Goal: Task Accomplishment & Management: Manage account settings

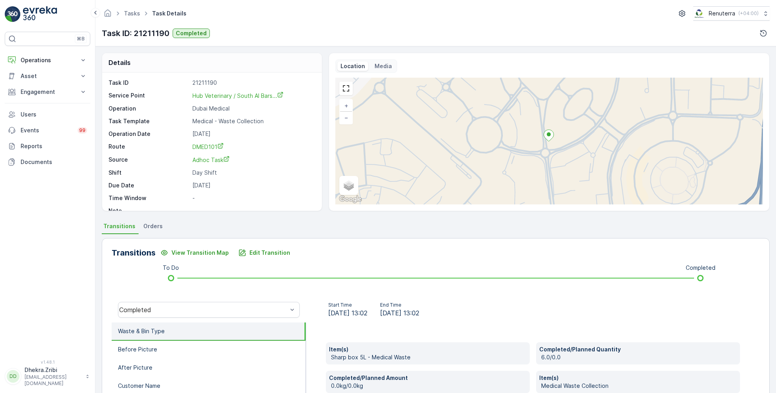
scroll to position [106, 0]
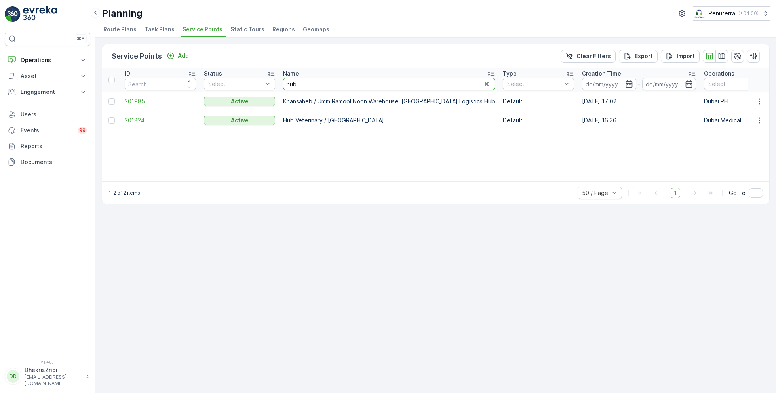
drag, startPoint x: 303, startPoint y: 83, endPoint x: 277, endPoint y: 82, distance: 25.8
type input "al huraiz"
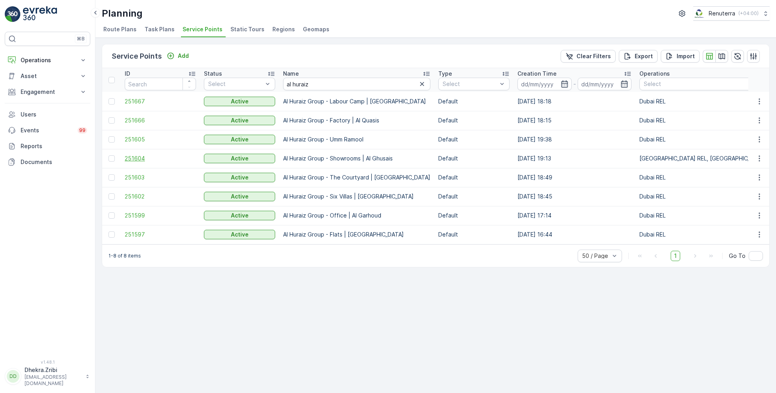
click at [137, 157] on span "251604" at bounding box center [160, 158] width 71 height 8
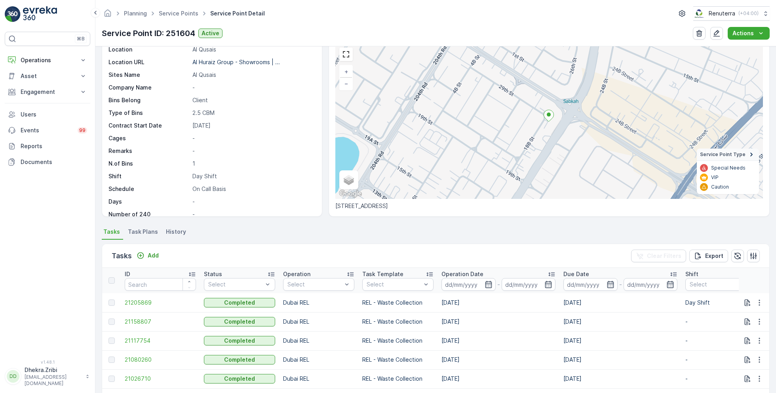
scroll to position [42, 0]
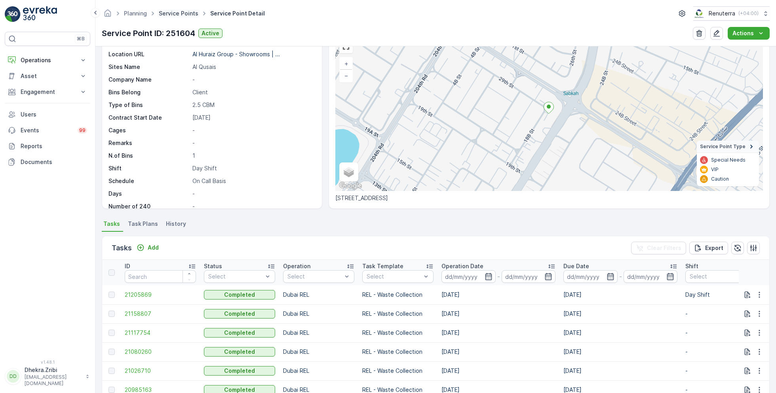
click at [183, 13] on link "Service Points" at bounding box center [179, 13] width 40 height 7
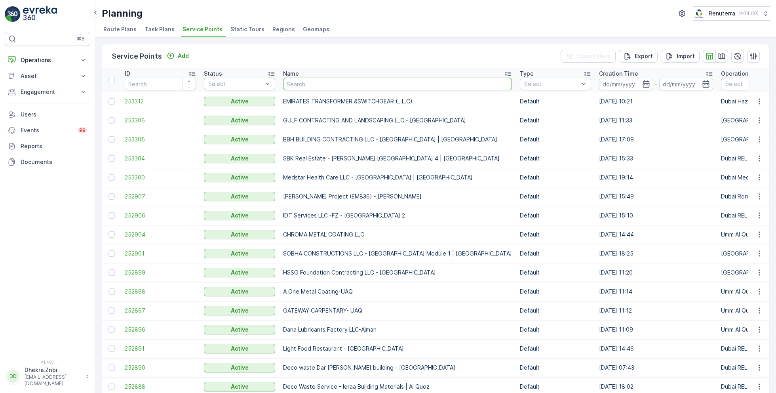
click at [315, 83] on input "text" at bounding box center [397, 84] width 229 height 13
type input "yousuf"
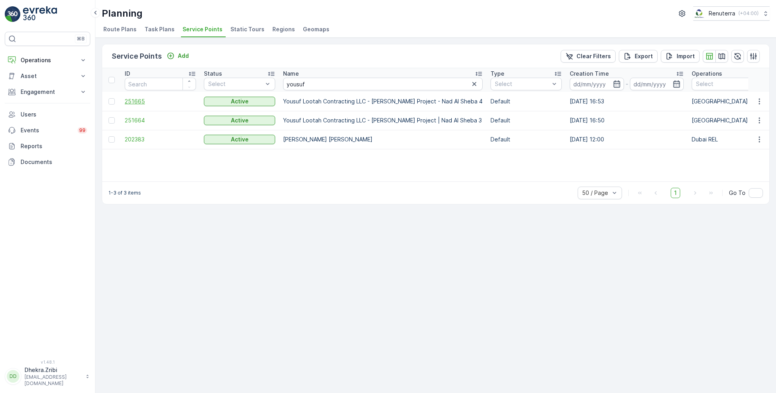
click at [142, 102] on span "251665" at bounding box center [160, 101] width 71 height 8
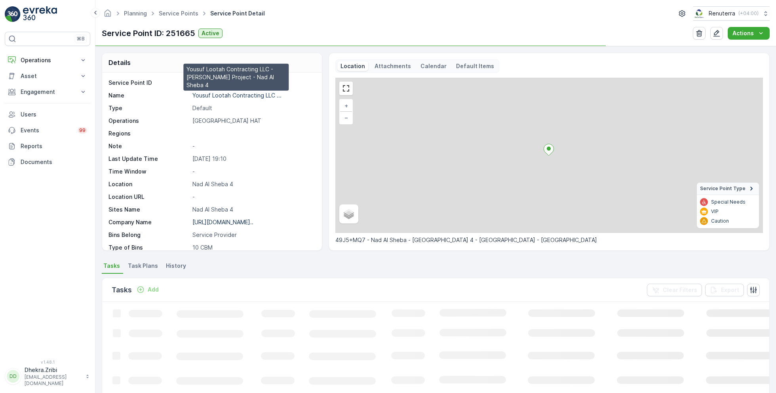
click at [232, 93] on p "Yousuf Lootah Contracting LLC ..." at bounding box center [236, 95] width 89 height 7
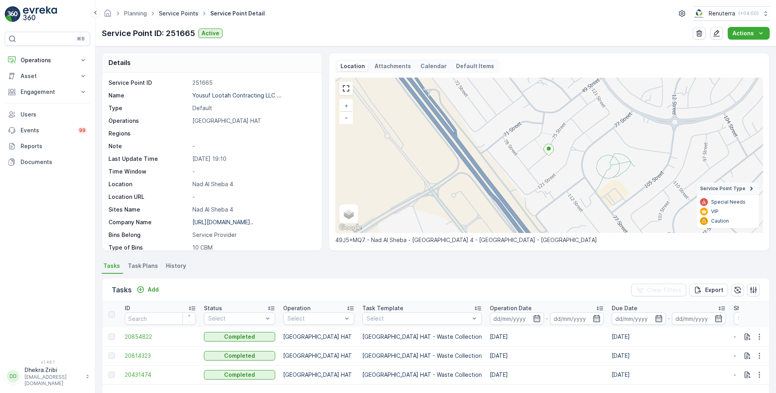
click at [182, 13] on link "Service Points" at bounding box center [179, 13] width 40 height 7
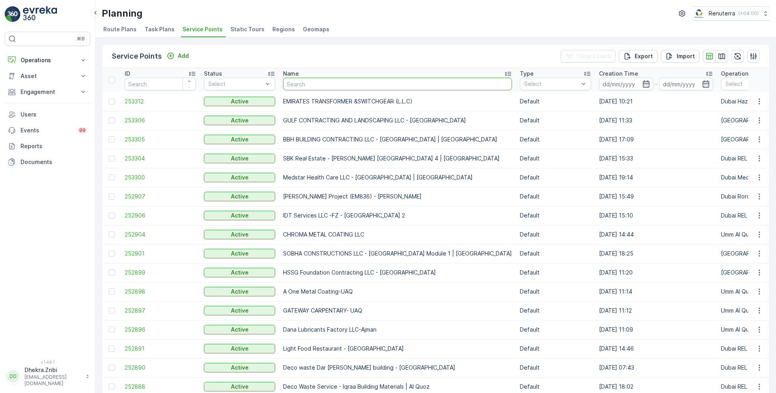
click at [308, 84] on input "text" at bounding box center [397, 84] width 229 height 13
type input "omega"
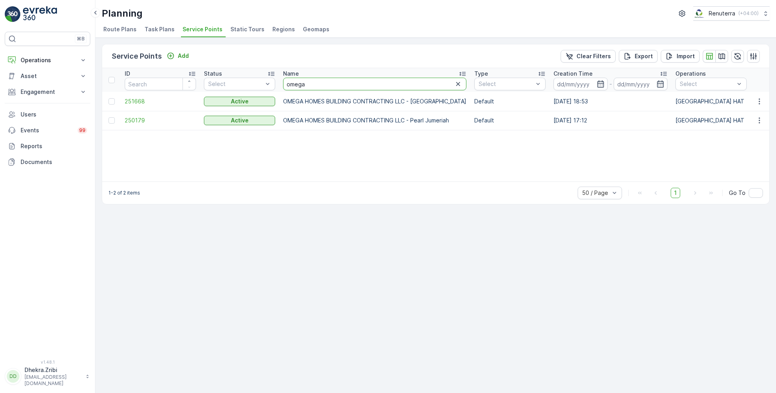
drag, startPoint x: 317, startPoint y: 89, endPoint x: 236, endPoint y: 69, distance: 83.2
type input "dupo"
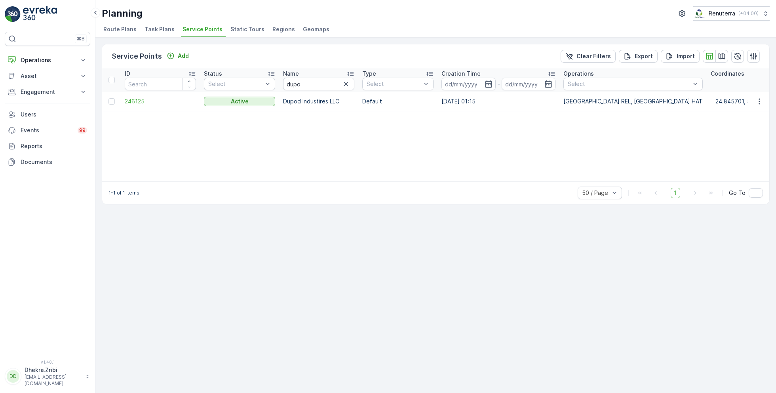
click at [140, 97] on span "246125" at bounding box center [160, 101] width 71 height 8
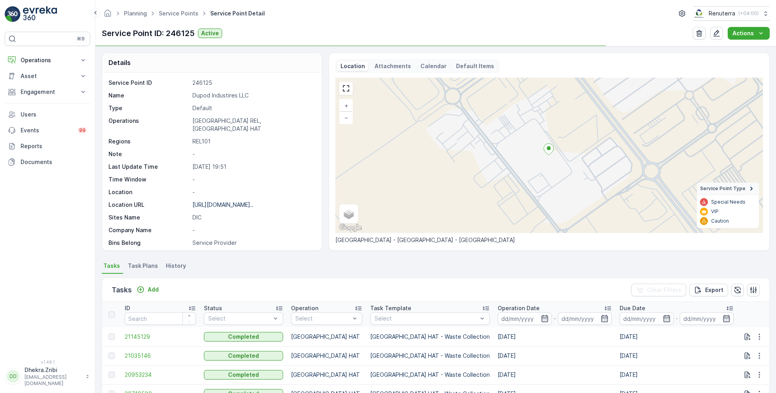
click at [199, 94] on p "Dupod Industires LLC" at bounding box center [252, 95] width 121 height 8
copy p "Dupod Industires LLC"
click at [184, 15] on link "Service Points" at bounding box center [179, 13] width 40 height 7
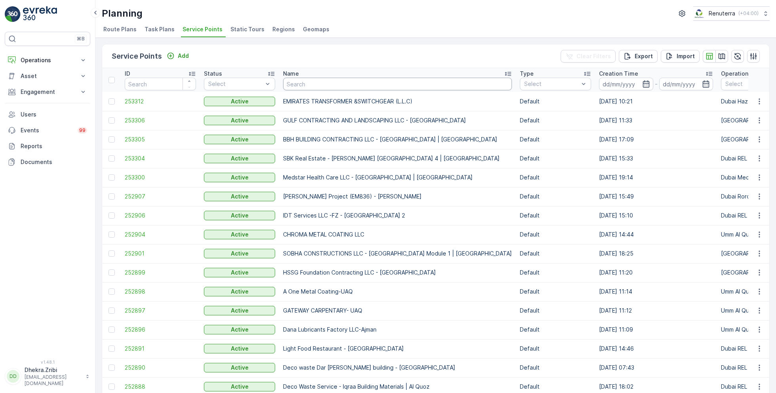
click at [316, 83] on input "text" at bounding box center [397, 84] width 229 height 13
type input "arabian"
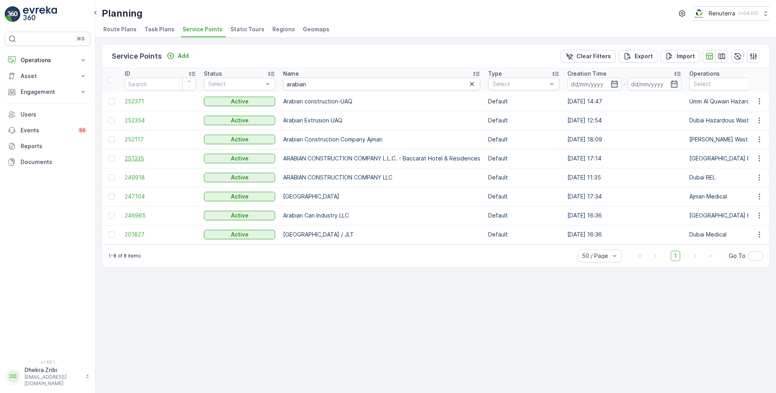
click at [142, 156] on span "251335" at bounding box center [160, 158] width 71 height 8
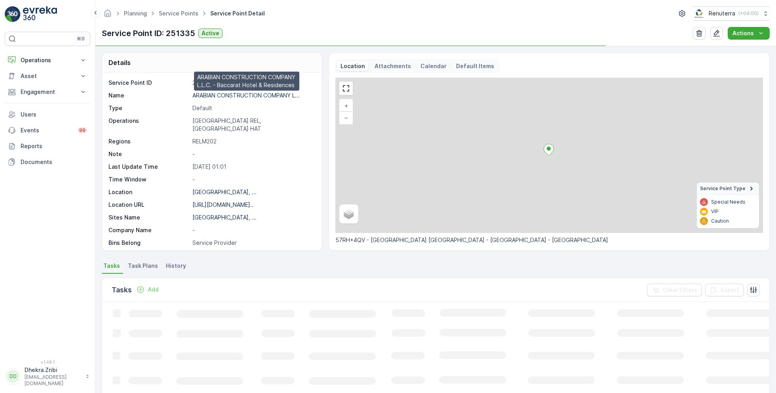
click at [224, 94] on p "ARABIAN CONSTRUCTION COMPANY L..." at bounding box center [245, 95] width 107 height 7
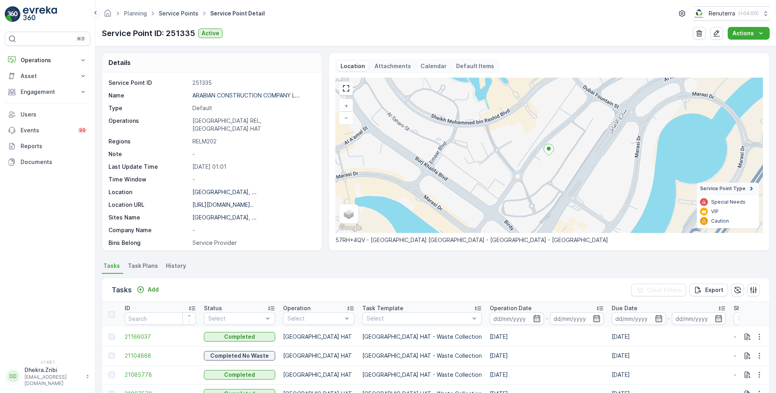
click at [179, 15] on link "Service Points" at bounding box center [179, 13] width 40 height 7
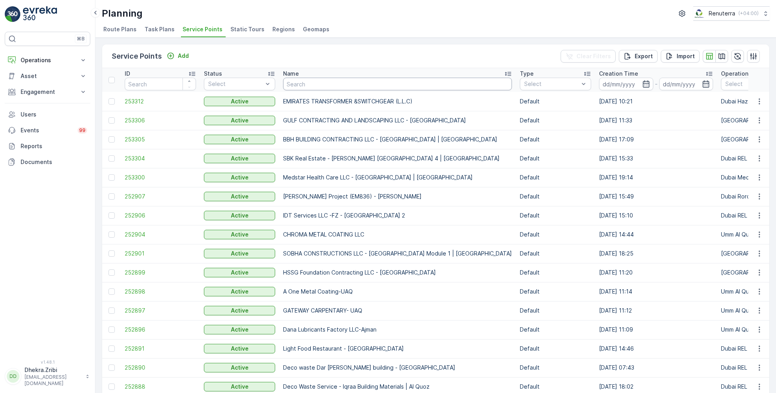
click at [325, 87] on input "text" at bounding box center [397, 84] width 229 height 13
type input "[PERSON_NAME]"
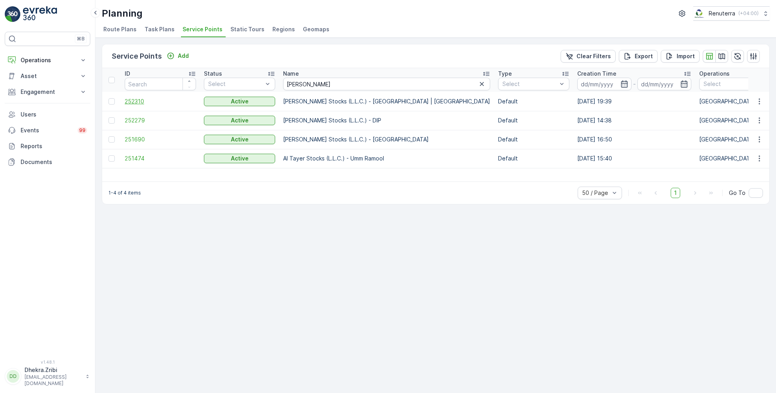
click at [135, 99] on span "252310" at bounding box center [160, 101] width 71 height 8
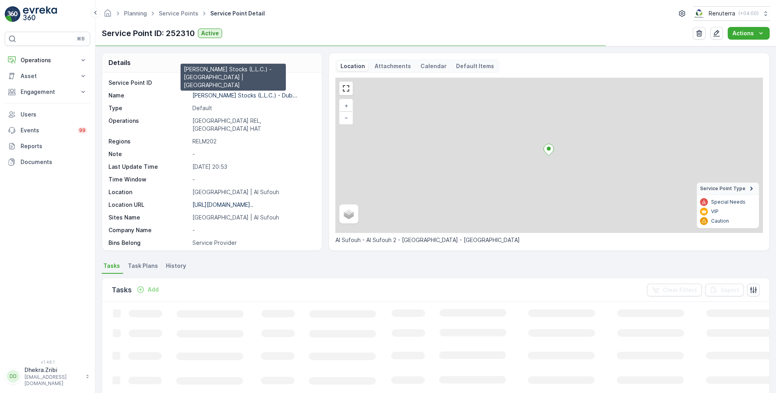
click at [217, 96] on p "[PERSON_NAME] Stocks (L.L.C.) - Dub..." at bounding box center [244, 95] width 105 height 7
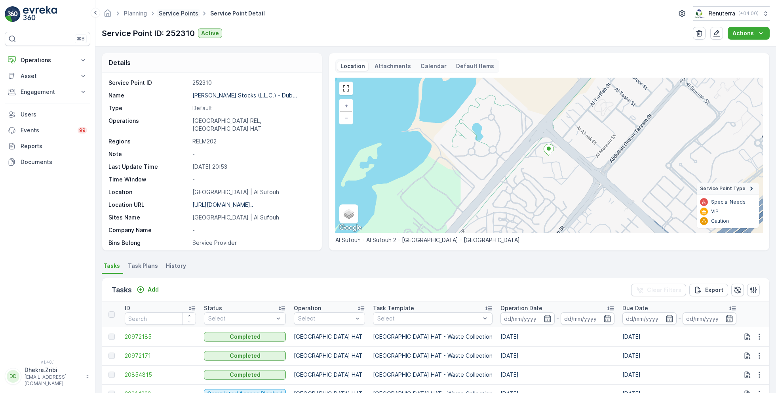
click at [186, 15] on link "Service Points" at bounding box center [179, 13] width 40 height 7
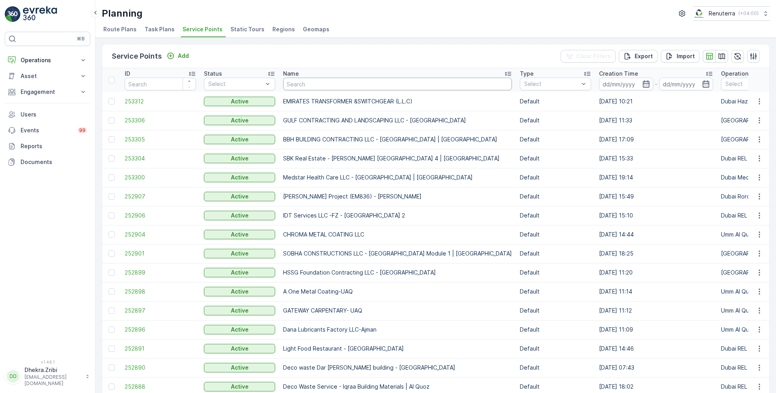
click at [300, 81] on input "text" at bounding box center [397, 84] width 229 height 13
type input "al fatt"
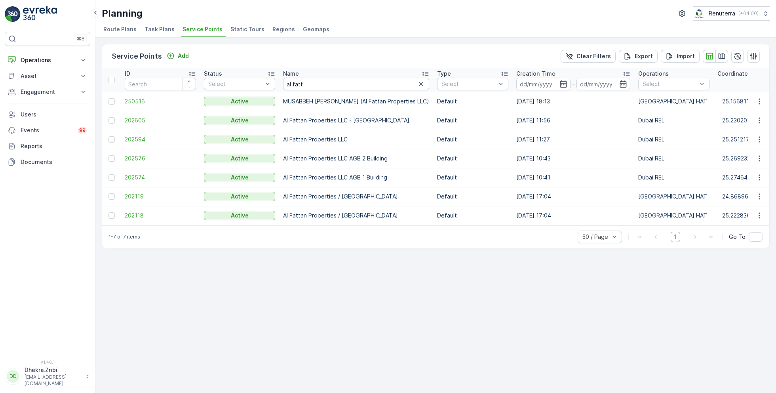
click at [139, 194] on span "202119" at bounding box center [160, 196] width 71 height 8
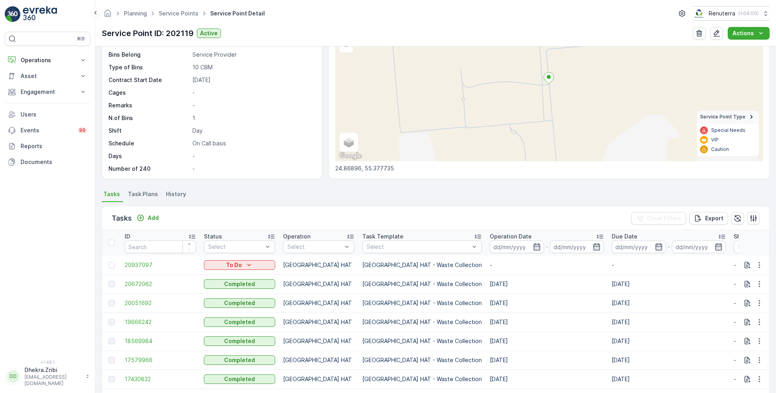
scroll to position [78, 0]
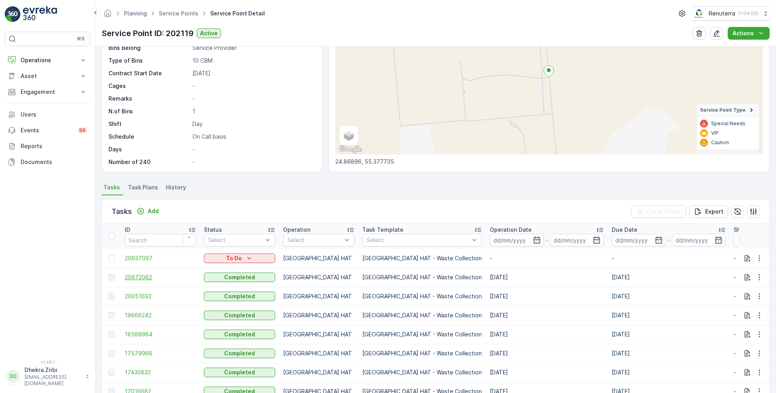
click at [143, 276] on span "20672062" at bounding box center [160, 277] width 71 height 8
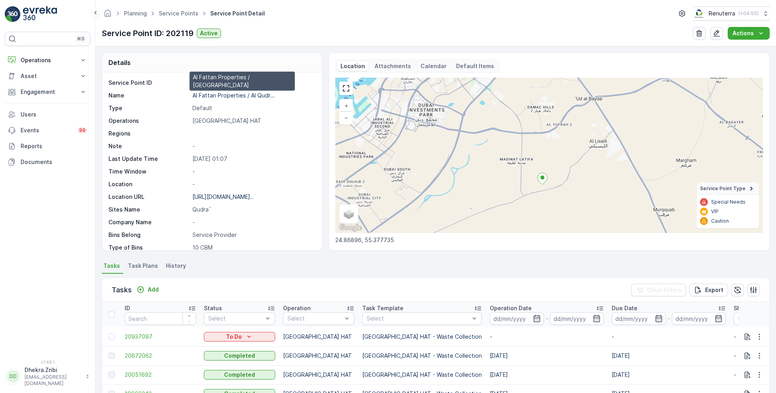
click at [249, 95] on p "Al Fattan Properties / Al Qudr..." at bounding box center [233, 95] width 82 height 7
click at [175, 11] on link "Service Points" at bounding box center [179, 13] width 40 height 7
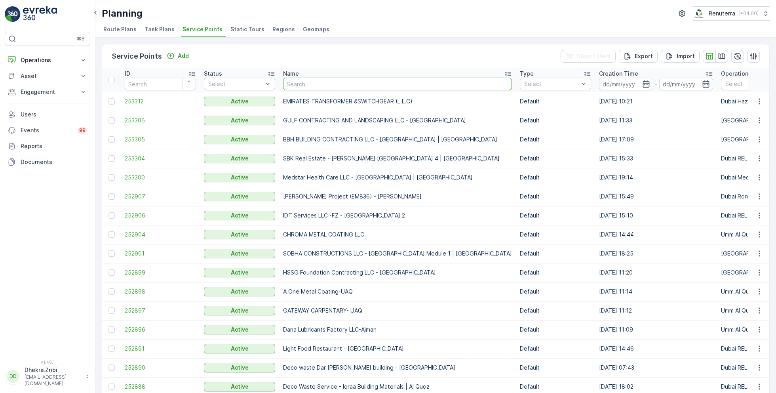
click at [315, 86] on input "text" at bounding box center [397, 84] width 229 height 13
type input "sasa"
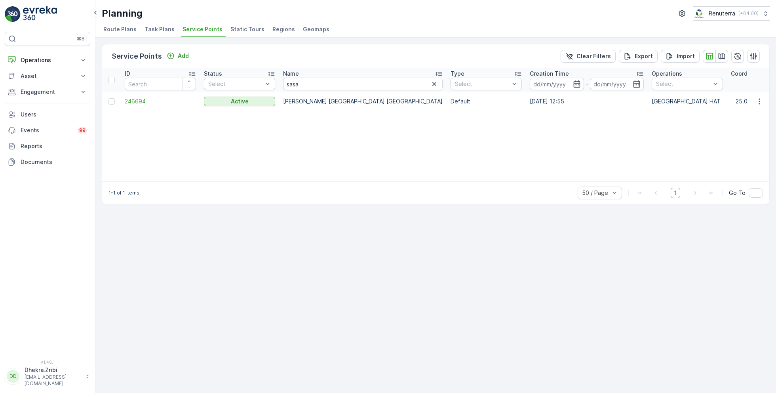
click at [142, 101] on span "246694" at bounding box center [160, 101] width 71 height 8
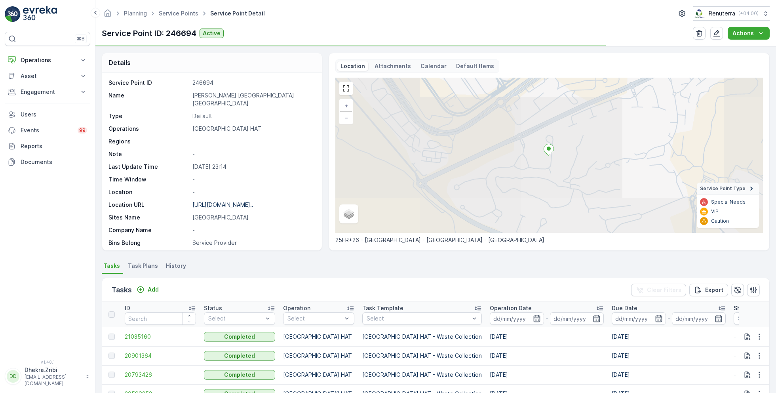
click at [197, 94] on p "[PERSON_NAME] [GEOGRAPHIC_DATA] [GEOGRAPHIC_DATA]" at bounding box center [252, 99] width 121 height 16
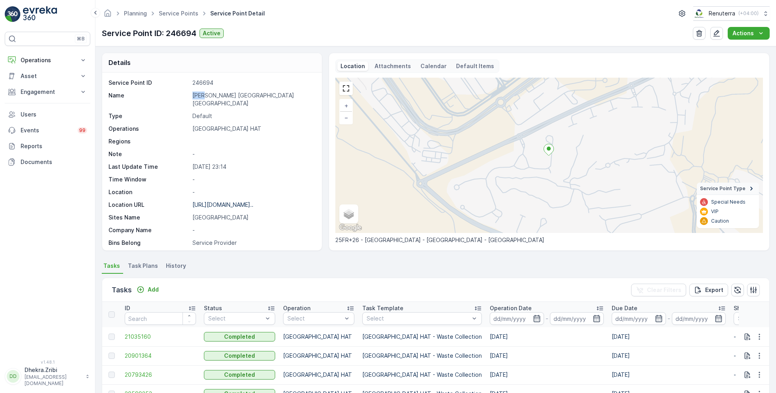
click at [197, 94] on p "[PERSON_NAME] [GEOGRAPHIC_DATA] [GEOGRAPHIC_DATA]" at bounding box center [252, 99] width 121 height 16
copy p "[PERSON_NAME] [GEOGRAPHIC_DATA] [GEOGRAPHIC_DATA]"
click at [179, 12] on link "Service Points" at bounding box center [179, 13] width 40 height 7
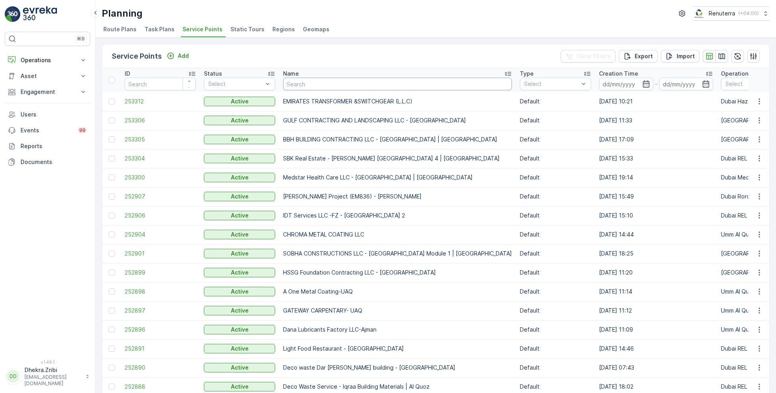
click at [329, 81] on input "text" at bounding box center [397, 84] width 229 height 13
type input "mouj"
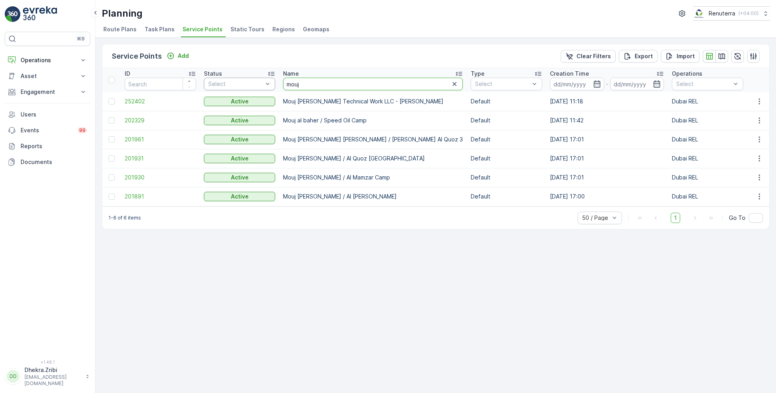
drag, startPoint x: 307, startPoint y: 82, endPoint x: 266, endPoint y: 79, distance: 41.3
type input "JB"
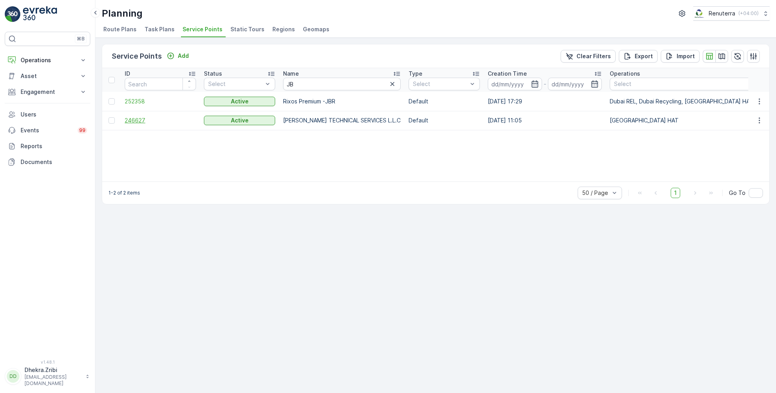
click at [142, 118] on span "246627" at bounding box center [160, 120] width 71 height 8
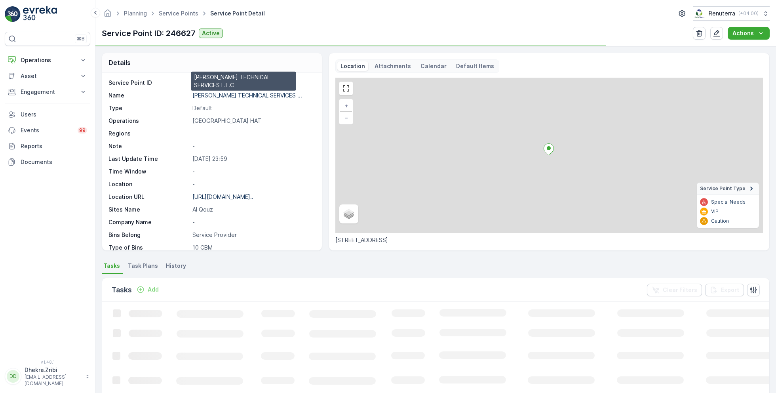
click at [213, 95] on p "[PERSON_NAME] TECHNICAL SERVICES ..." at bounding box center [247, 95] width 110 height 7
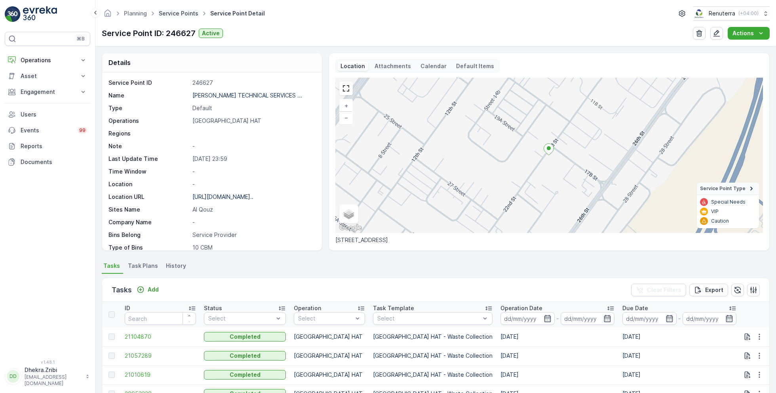
click at [180, 11] on link "Service Points" at bounding box center [179, 13] width 40 height 7
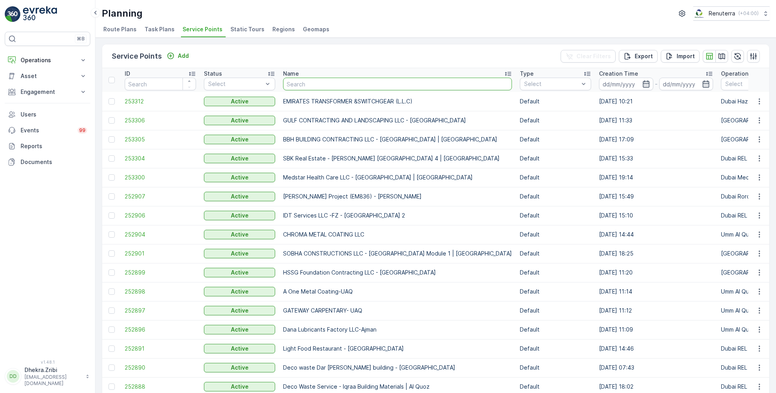
click at [330, 84] on input "text" at bounding box center [397, 84] width 229 height 13
type input "tarh"
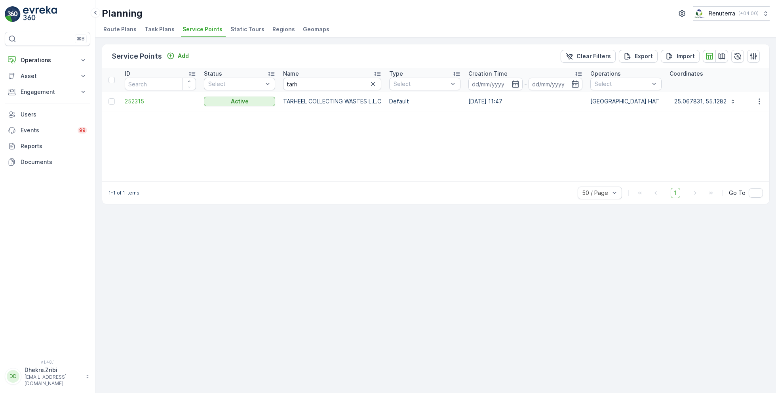
click at [139, 99] on span "252315" at bounding box center [160, 101] width 71 height 8
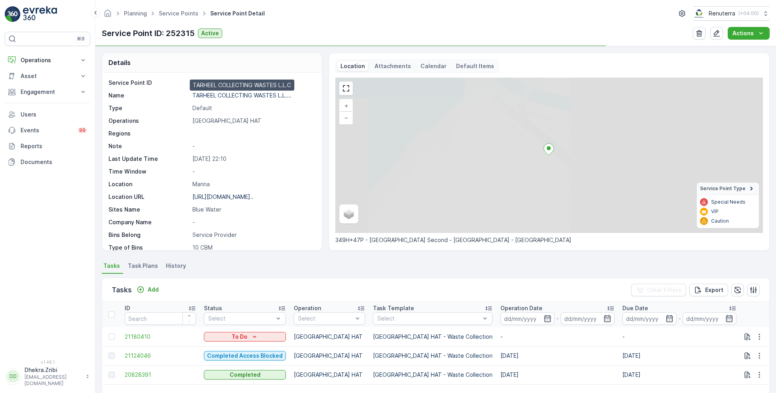
click at [212, 93] on p "TARHEEL COLLECTING WASTES L.L...." at bounding box center [241, 95] width 99 height 7
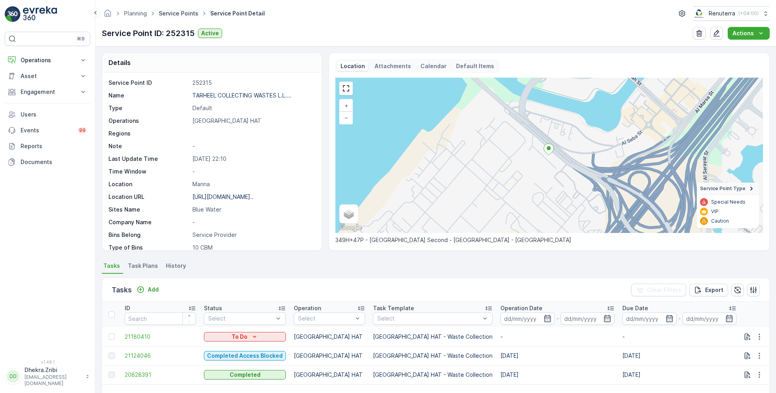
click at [177, 15] on link "Service Points" at bounding box center [179, 13] width 40 height 7
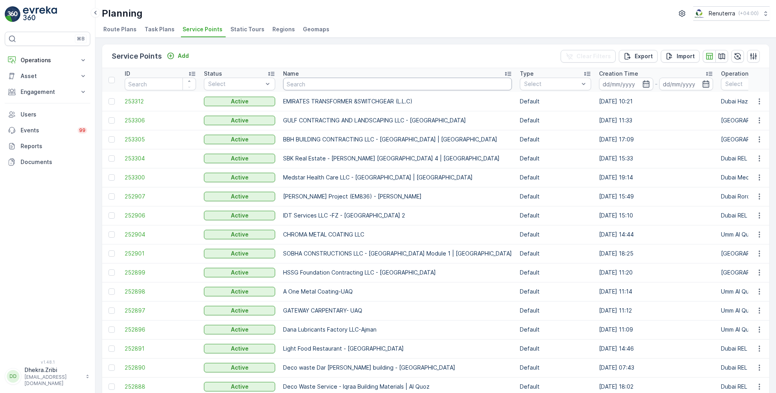
click at [316, 80] on input "text" at bounding box center [397, 84] width 229 height 13
type input "[PERSON_NAME]"
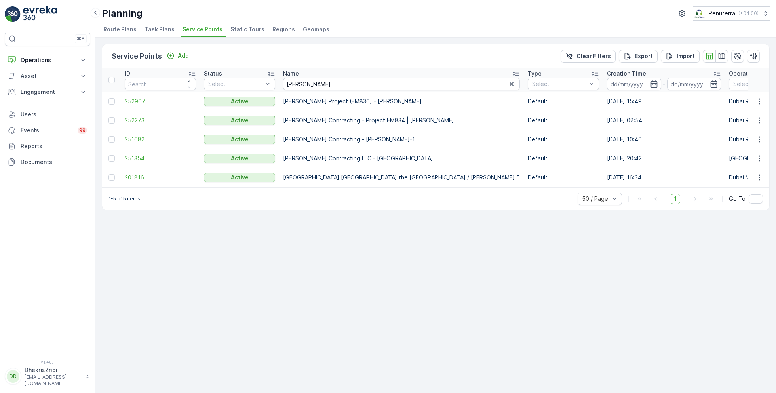
click at [136, 120] on span "252273" at bounding box center [160, 120] width 71 height 8
click at [725, 59] on icon "button" at bounding box center [722, 56] width 8 height 8
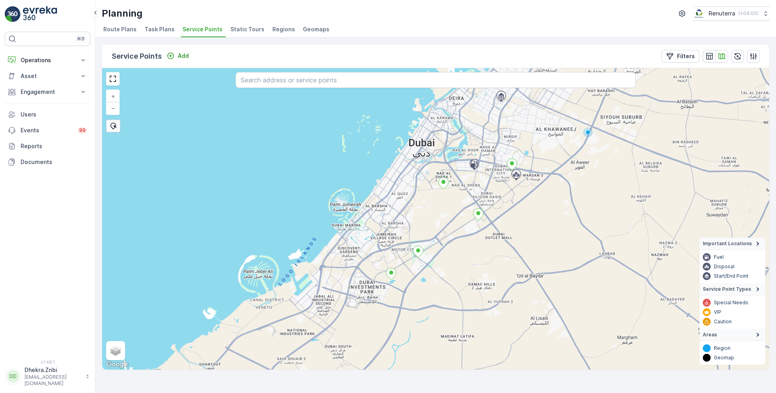
drag, startPoint x: 434, startPoint y: 331, endPoint x: 459, endPoint y: 316, distance: 29.3
click at [459, 315] on div "+ − Satellite Roadmap Terrain Hybrid Leaflet Keyboard shortcuts Map Data Map da…" at bounding box center [435, 218] width 667 height 301
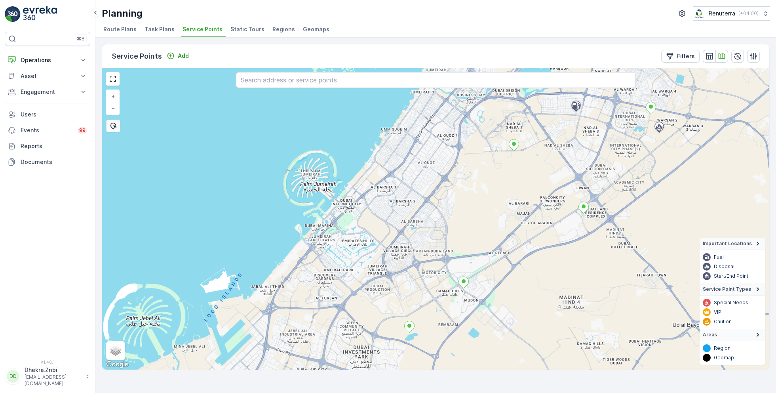
drag, startPoint x: 452, startPoint y: 287, endPoint x: 475, endPoint y: 332, distance: 50.5
click at [475, 332] on div "+ − Satellite Roadmap Terrain Hybrid Leaflet Keyboard shortcuts Map Data Map da…" at bounding box center [435, 218] width 667 height 301
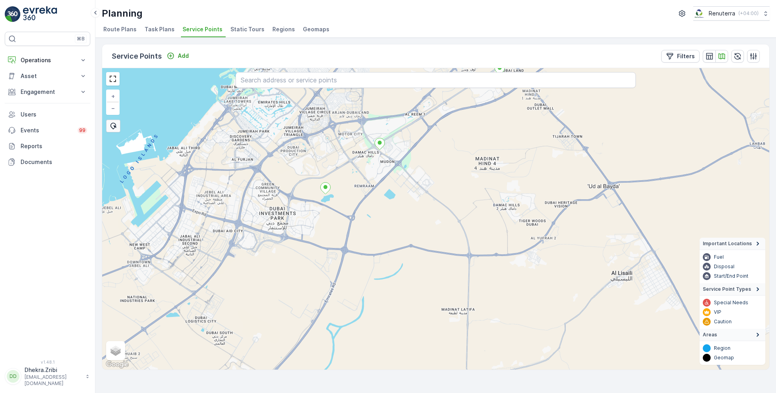
drag, startPoint x: 525, startPoint y: 283, endPoint x: 440, endPoint y: 140, distance: 166.4
click at [440, 140] on div "+ − Satellite Roadmap Terrain Hybrid Leaflet Keyboard shortcuts Map Data Map da…" at bounding box center [435, 218] width 667 height 301
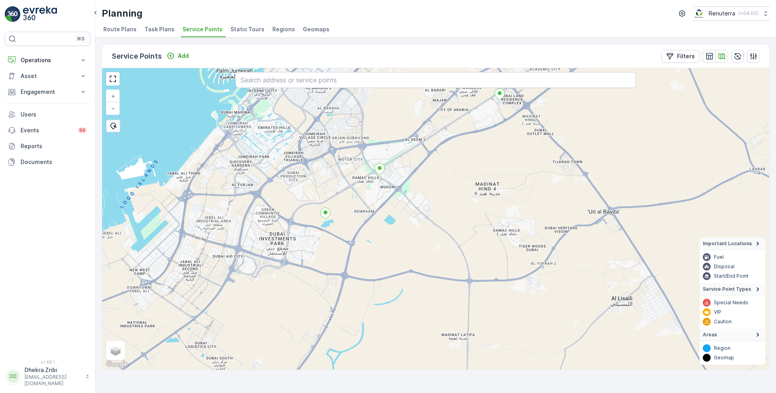
drag, startPoint x: 453, startPoint y: 225, endPoint x: 453, endPoint y: 251, distance: 26.1
click at [453, 251] on div "+ − Satellite Roadmap Terrain Hybrid Leaflet Keyboard shortcuts Map Data Map da…" at bounding box center [435, 218] width 667 height 301
click at [708, 53] on icon "button" at bounding box center [710, 56] width 8 height 8
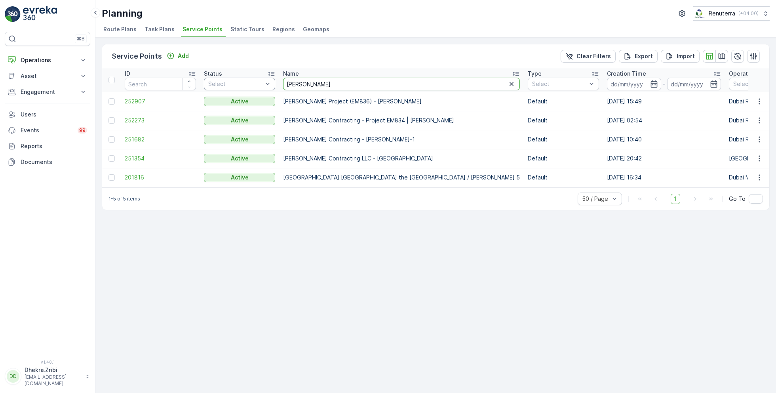
drag, startPoint x: 330, startPoint y: 86, endPoint x: 259, endPoint y: 86, distance: 71.3
type input "nav"
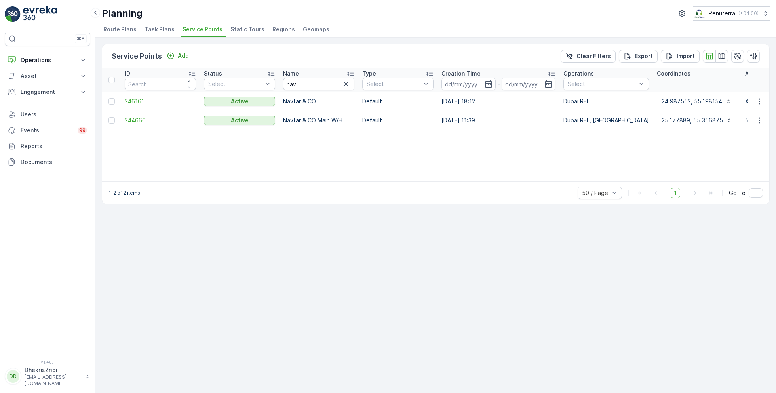
click at [134, 120] on span "244666" at bounding box center [160, 120] width 71 height 8
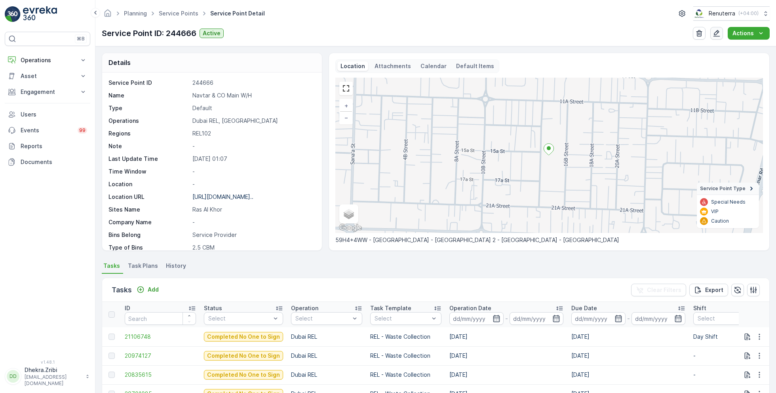
click at [719, 31] on icon "button" at bounding box center [717, 33] width 8 height 8
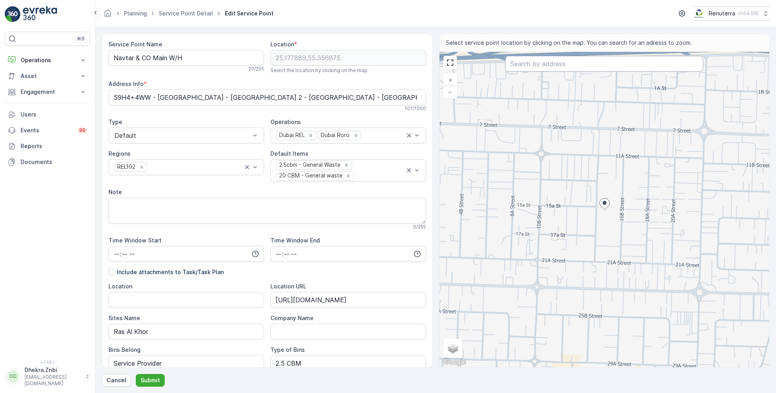
click at [546, 63] on input "text" at bounding box center [604, 64] width 198 height 16
paste input "Gatage Kharbash"
type input "Gatage Kharbash"
click at [564, 93] on p "[GEOGRAPHIC_DATA] - [GEOGRAPHIC_DATA]" at bounding box center [614, 96] width 166 height 6
type input "25.1724437,55.3532891"
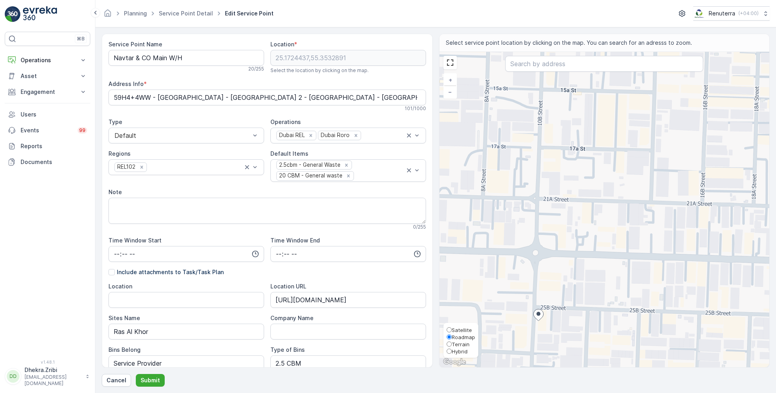
click at [456, 329] on span "Satellite" at bounding box center [462, 330] width 20 height 6
click at [452, 329] on input "Satellite" at bounding box center [449, 329] width 5 height 5
radio input "true"
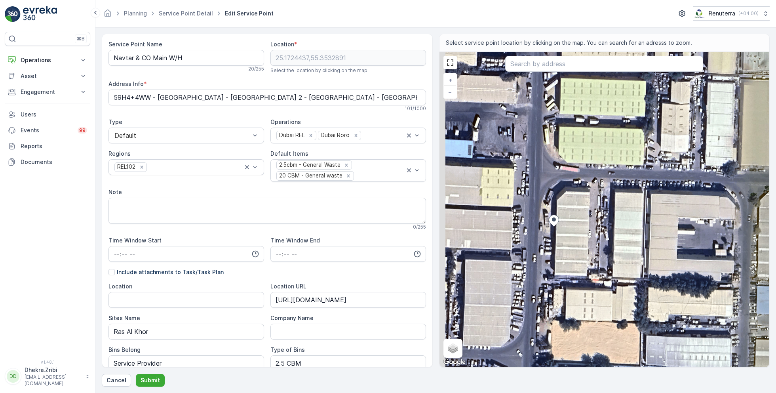
drag, startPoint x: 522, startPoint y: 328, endPoint x: 579, endPoint y: 264, distance: 85.6
click at [578, 264] on div "+ − Satellite Roadmap Terrain Hybrid Leaflet Keyboard shortcuts Map Data Imager…" at bounding box center [604, 209] width 330 height 315
